Goal: Check status: Check status

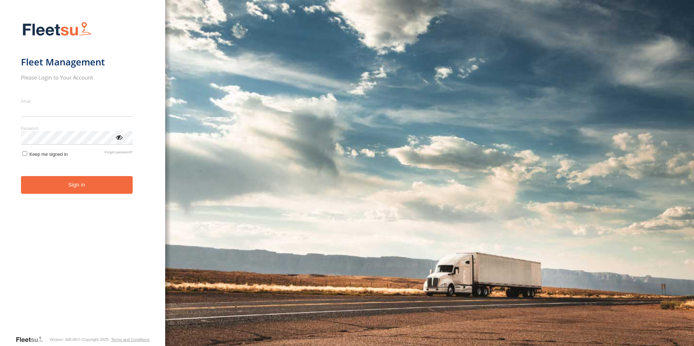
type input "**********"
click at [74, 192] on button "Sign in" at bounding box center [77, 185] width 112 height 18
click at [89, 185] on button "Sign in" at bounding box center [77, 185] width 112 height 18
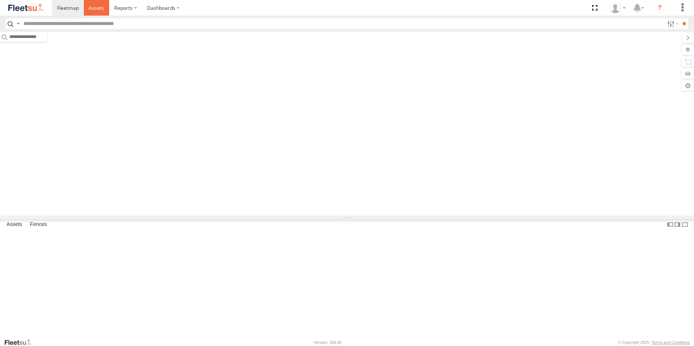
click at [98, 10] on span at bounding box center [97, 7] width 16 height 7
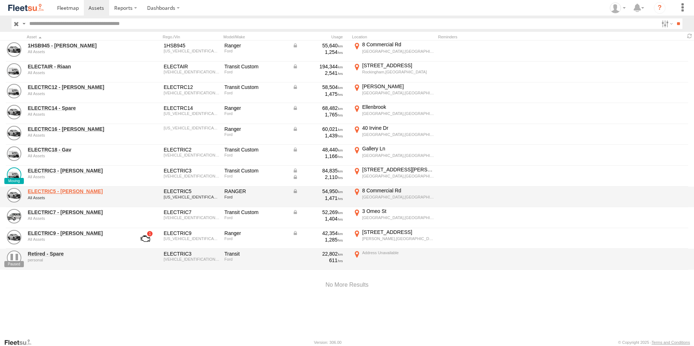
click at [49, 189] on link "ELECTRIC5 - George" at bounding box center [77, 191] width 99 height 7
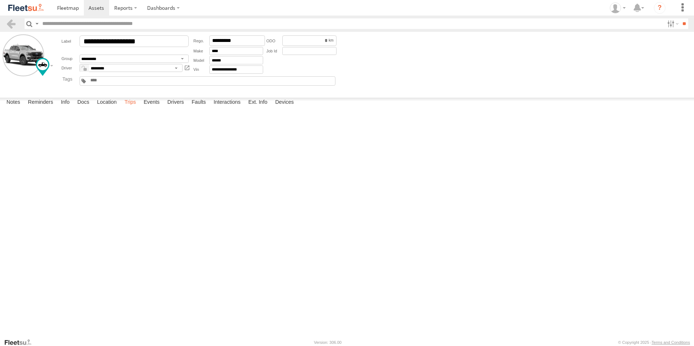
click at [129, 108] on label "Trips" at bounding box center [130, 103] width 19 height 10
click at [154, 108] on label "Events" at bounding box center [151, 103] width 23 height 10
